Goal: Information Seeking & Learning: Learn about a topic

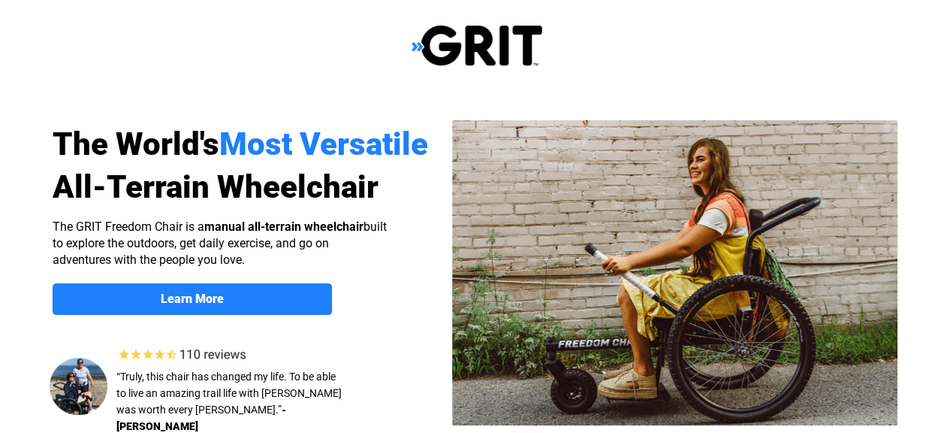
select select "CA"
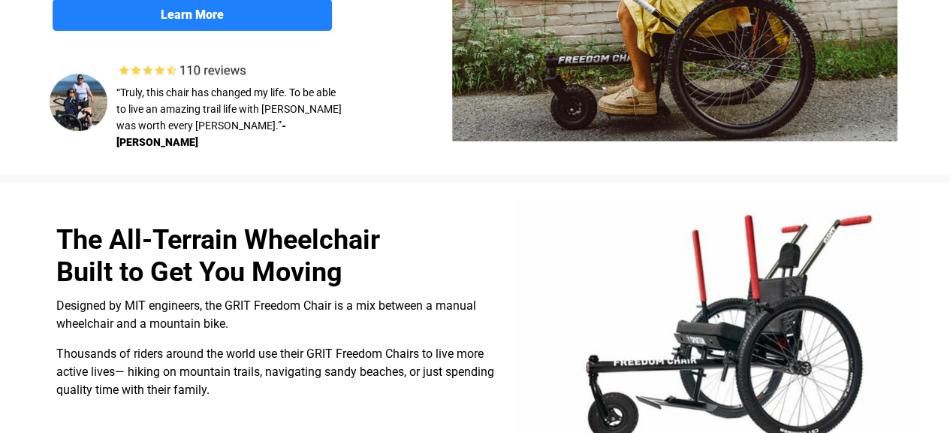
scroll to position [278, 0]
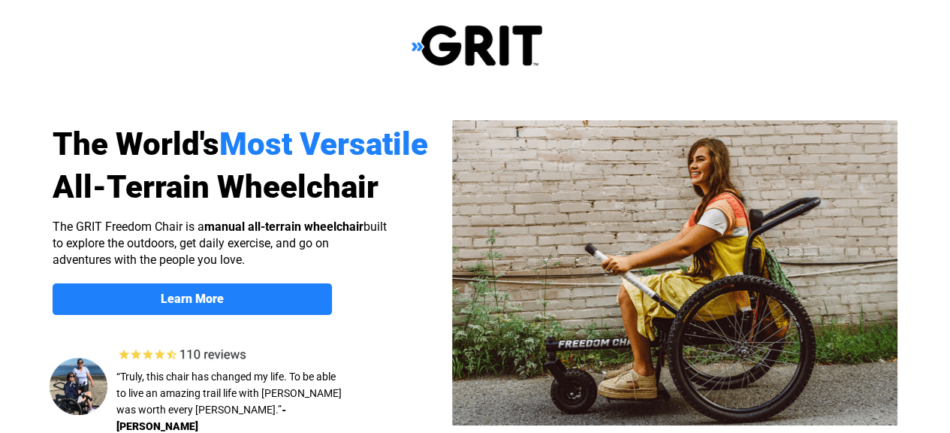
select select "CA"
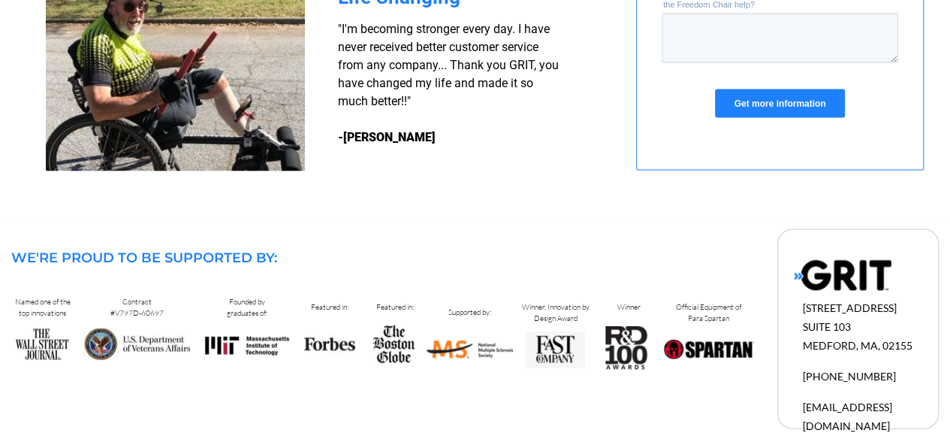
scroll to position [1540, 0]
